Goal: Information Seeking & Learning: Stay updated

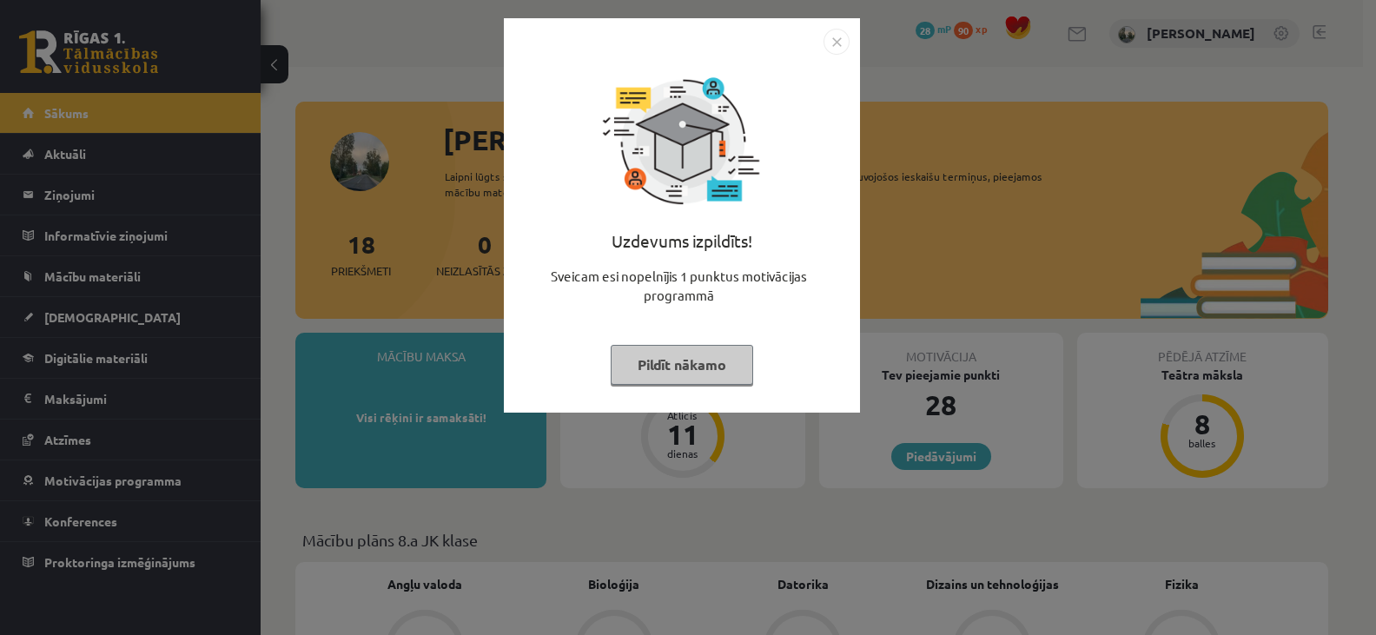
click at [698, 356] on button "Pildīt nākamo" at bounding box center [682, 365] width 142 height 40
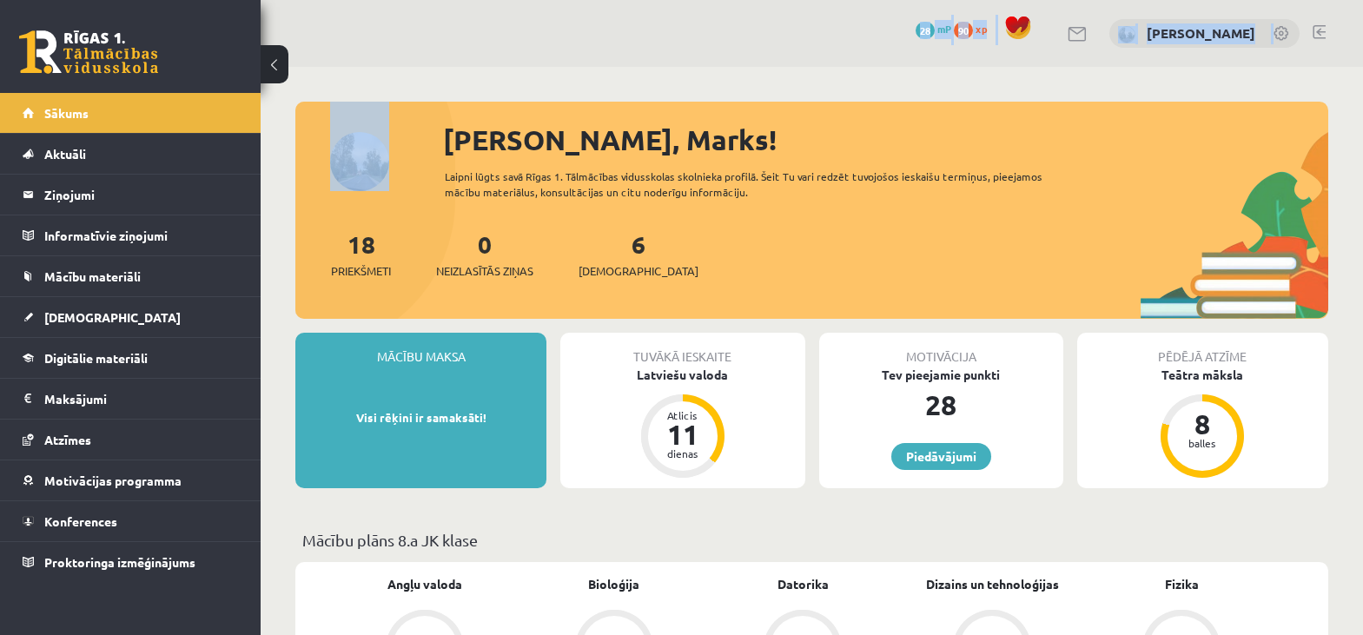
drag, startPoint x: 659, startPoint y: 48, endPoint x: 265, endPoint y: 133, distance: 403.4
click at [54, 181] on legend "Ziņojumi 0" at bounding box center [141, 195] width 195 height 40
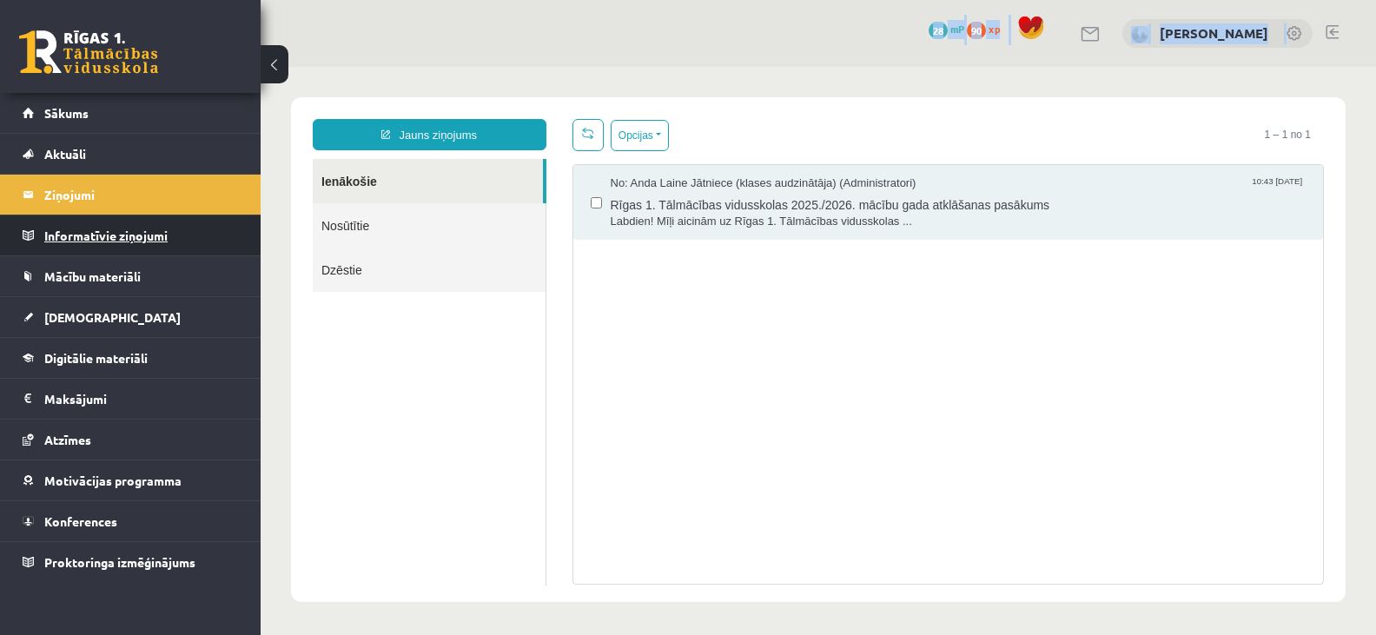
click at [135, 231] on legend "Informatīvie ziņojumi 0" at bounding box center [141, 235] width 195 height 40
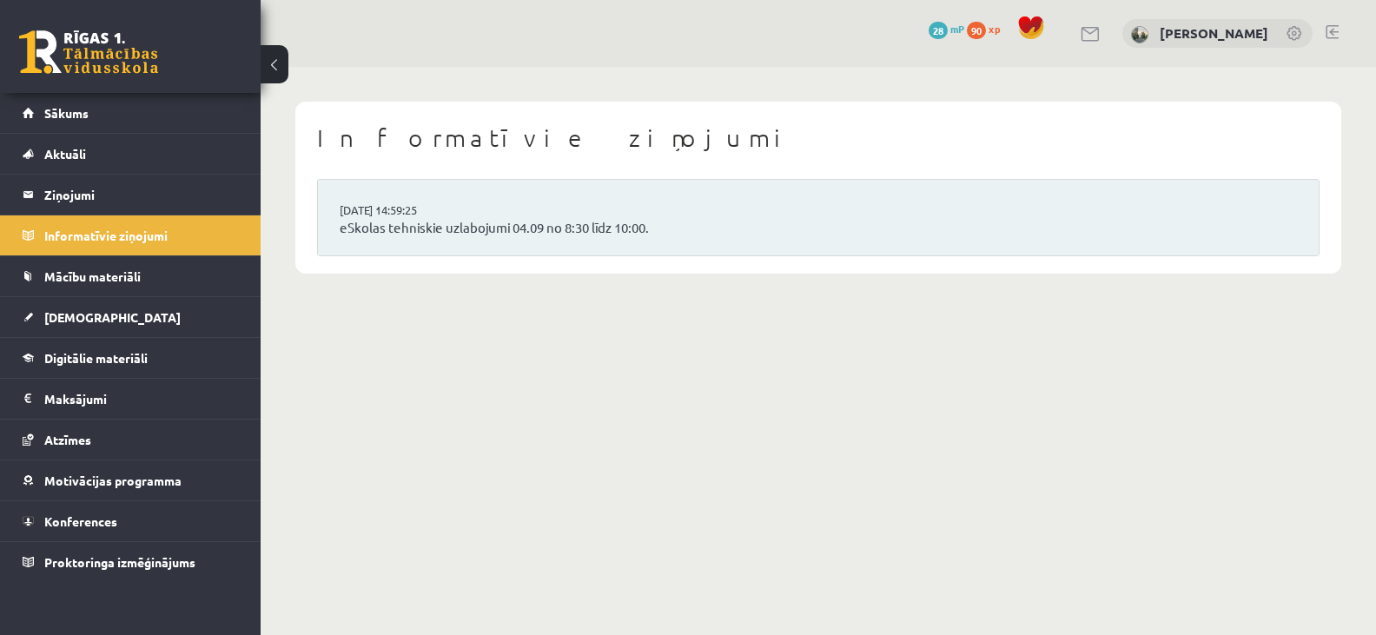
click at [434, 360] on body "0 Dāvanas 28 mP 90 xp [PERSON_NAME] Sākums Aktuāli Kā mācīties eSKOLĀ Kontakti …" at bounding box center [688, 317] width 1376 height 635
drag, startPoint x: 438, startPoint y: 360, endPoint x: 467, endPoint y: 308, distance: 59.1
click at [467, 308] on body "0 Dāvanas 28 mP 90 xp [PERSON_NAME] Sākums Aktuāli Kā mācīties eSKOLĀ Kontakti …" at bounding box center [688, 317] width 1376 height 635
click at [37, 127] on link "Sākums" at bounding box center [131, 113] width 216 height 40
